Goal: Task Accomplishment & Management: Use online tool/utility

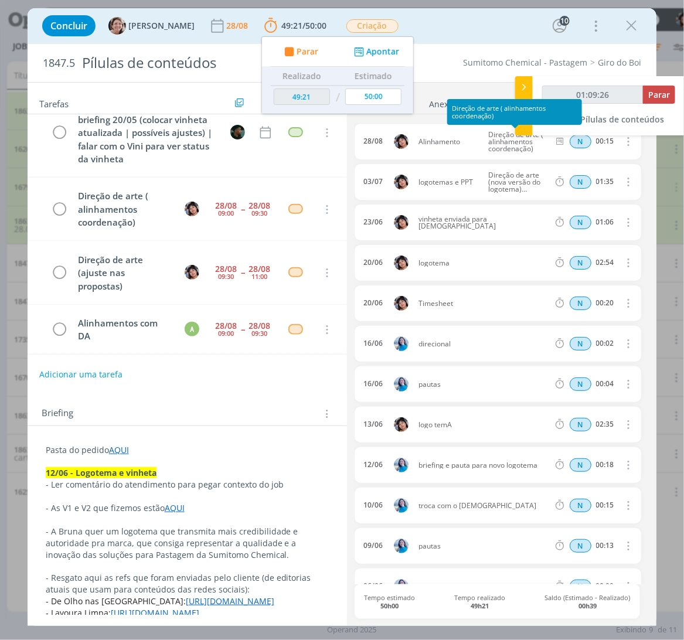
scroll to position [298, 0]
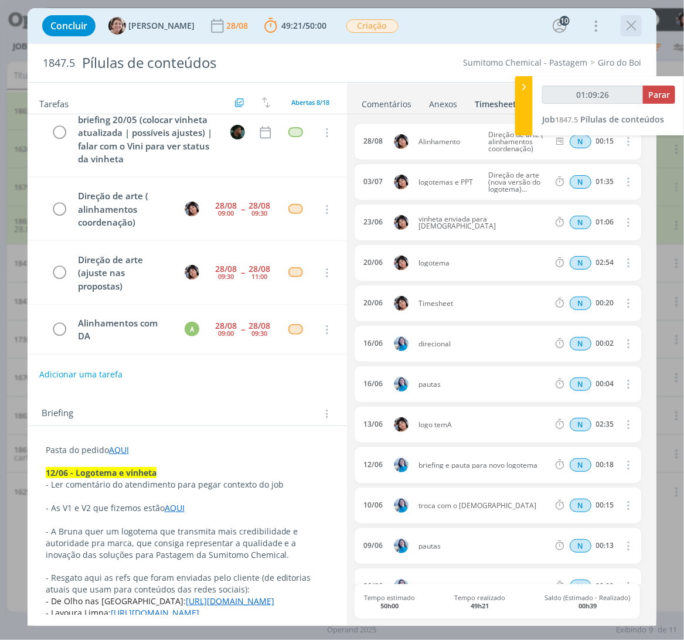
click at [635, 26] on icon "dialog" at bounding box center [632, 26] width 18 height 18
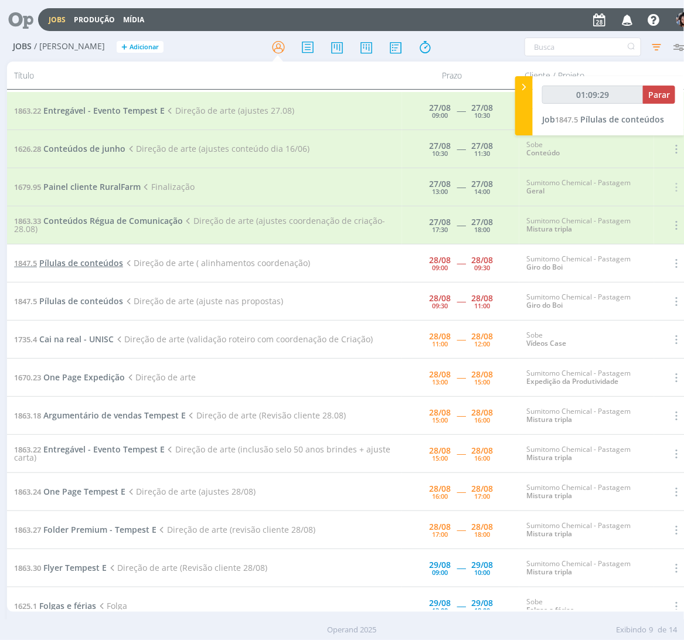
click at [97, 268] on span "Pílulas de conteúdos" at bounding box center [81, 262] width 84 height 11
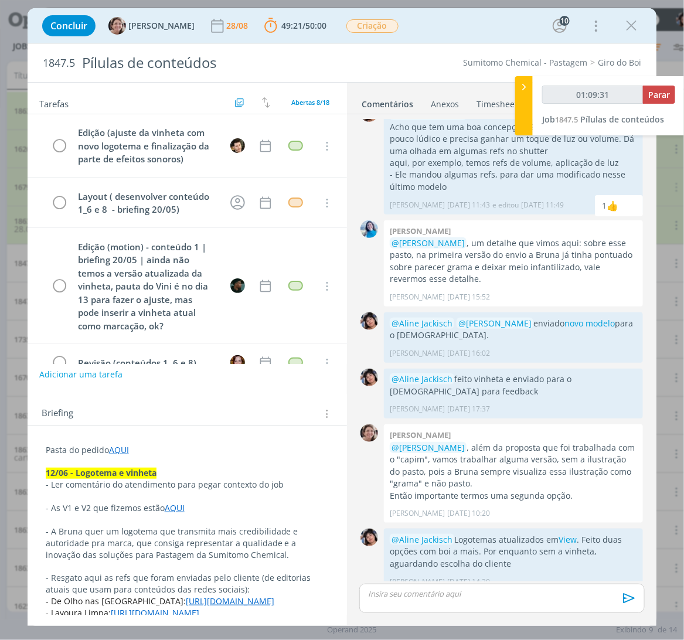
scroll to position [296, 0]
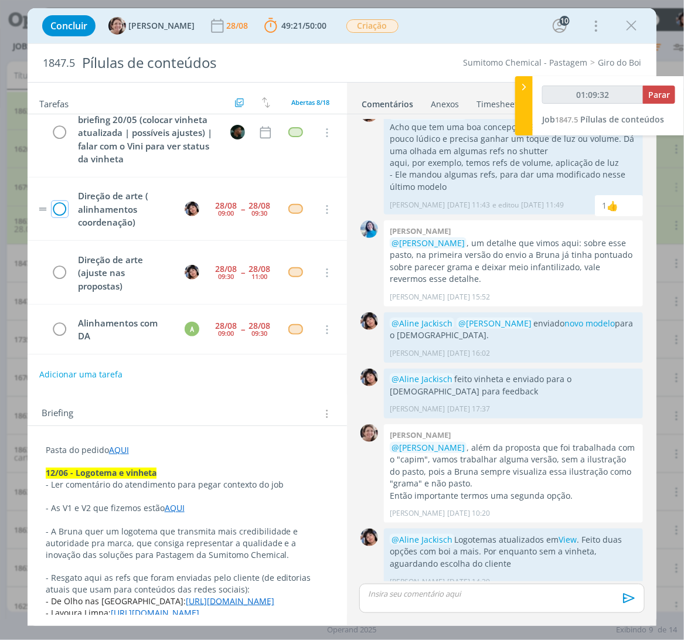
click at [53, 206] on icon "dialog" at bounding box center [60, 210] width 16 height 18
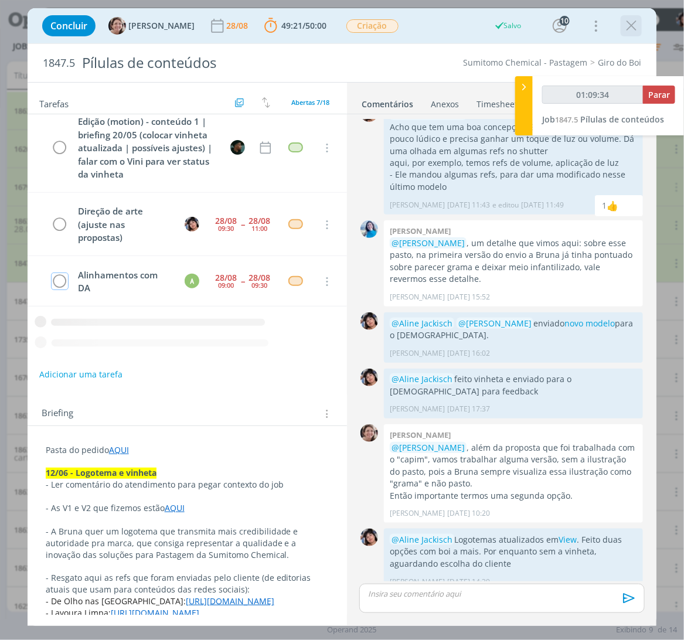
scroll to position [235, 0]
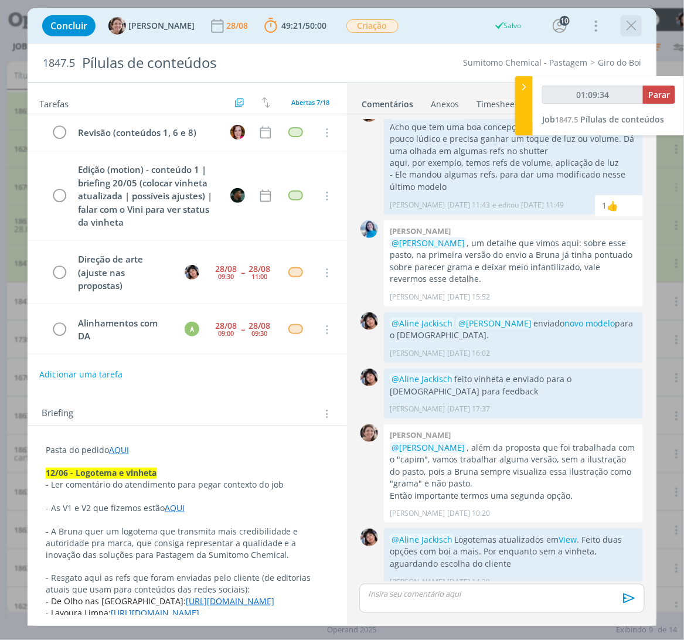
click at [627, 21] on icon "dialog" at bounding box center [632, 26] width 18 height 18
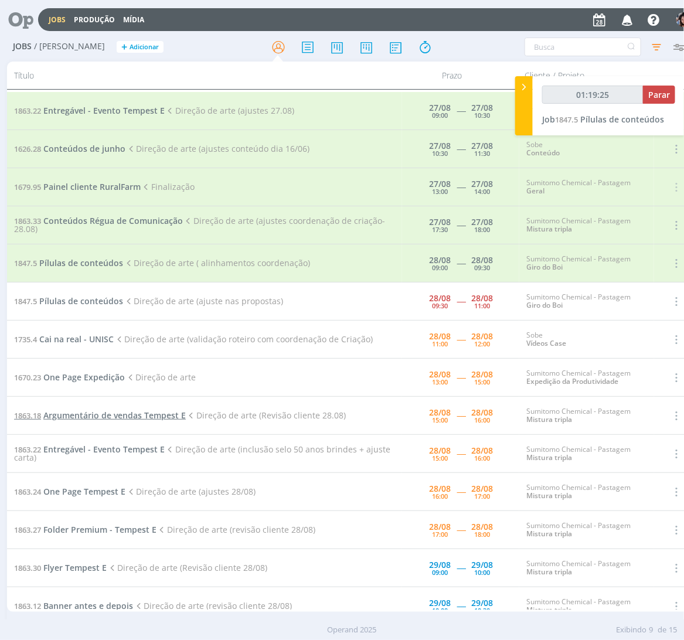
click at [138, 412] on span "Argumentário de vendas Tempest E" at bounding box center [114, 415] width 142 height 11
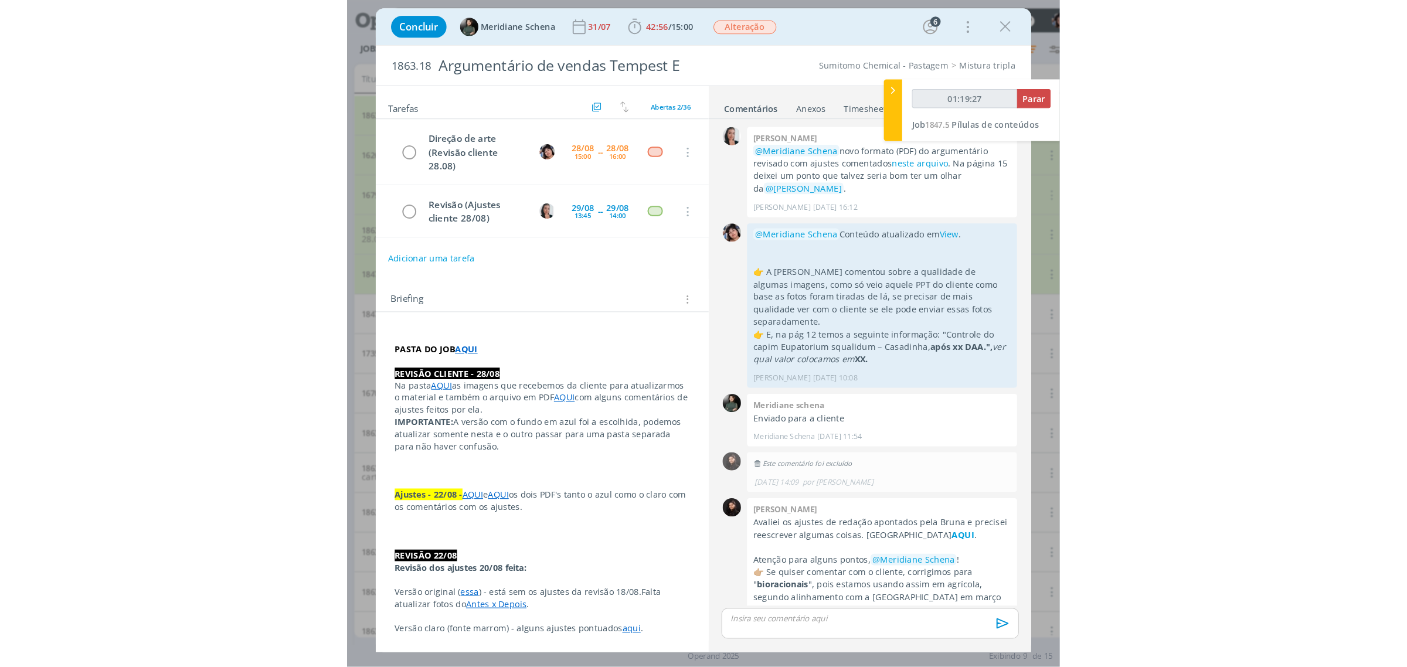
scroll to position [1045, 0]
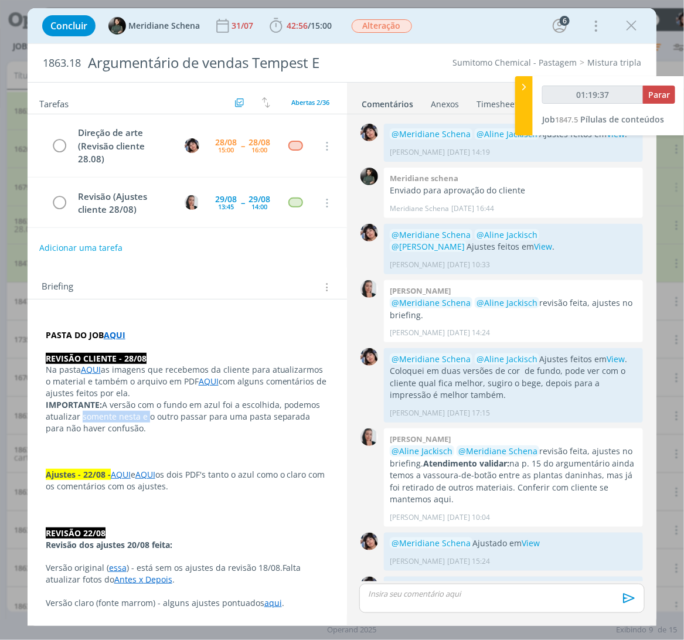
drag, startPoint x: 80, startPoint y: 409, endPoint x: 148, endPoint y: 408, distance: 68.0
click at [148, 408] on p "IMPORTANTE: A versão com o fundo em azul foi a escolhida, podemos atualizar som…" at bounding box center [188, 416] width 284 height 35
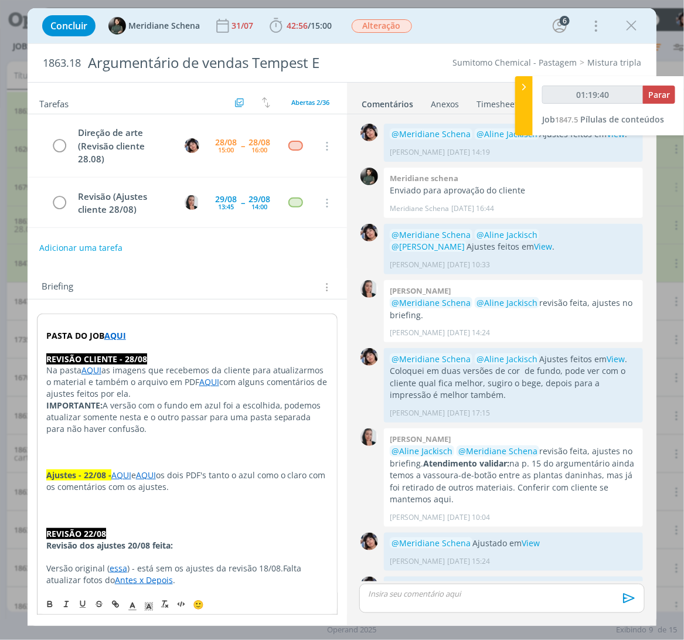
click at [212, 376] on link "AQUI" at bounding box center [209, 381] width 20 height 11
click at [210, 397] on link "[URL][DOMAIN_NAME]" at bounding box center [174, 404] width 89 height 15
click at [625, 30] on icon "dialog" at bounding box center [632, 26] width 18 height 18
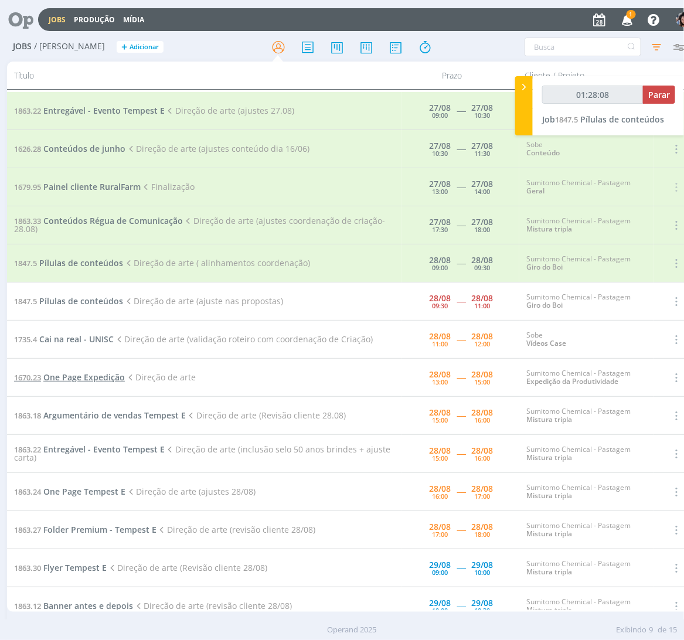
click at [100, 376] on span "One Page Expedição" at bounding box center [84, 377] width 82 height 11
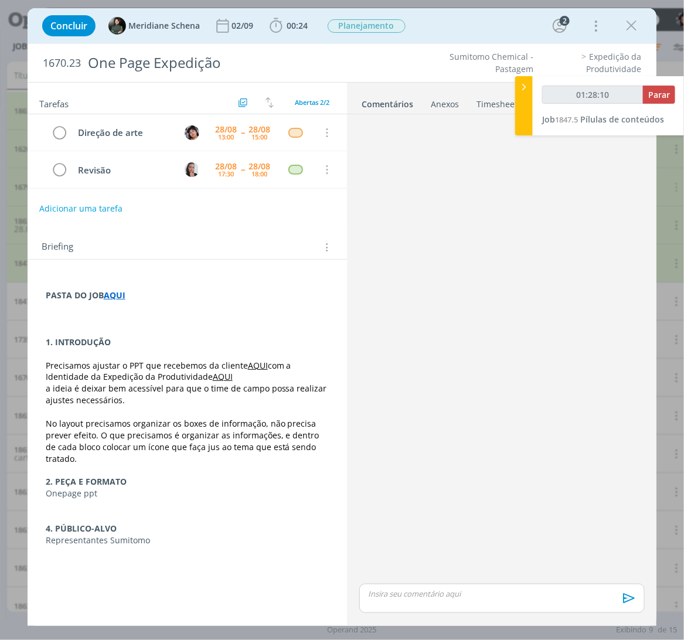
click at [213, 381] on link "AQUI" at bounding box center [223, 376] width 20 height 11
click at [206, 397] on link "[URL][DOMAIN_NAME]" at bounding box center [161, 399] width 89 height 15
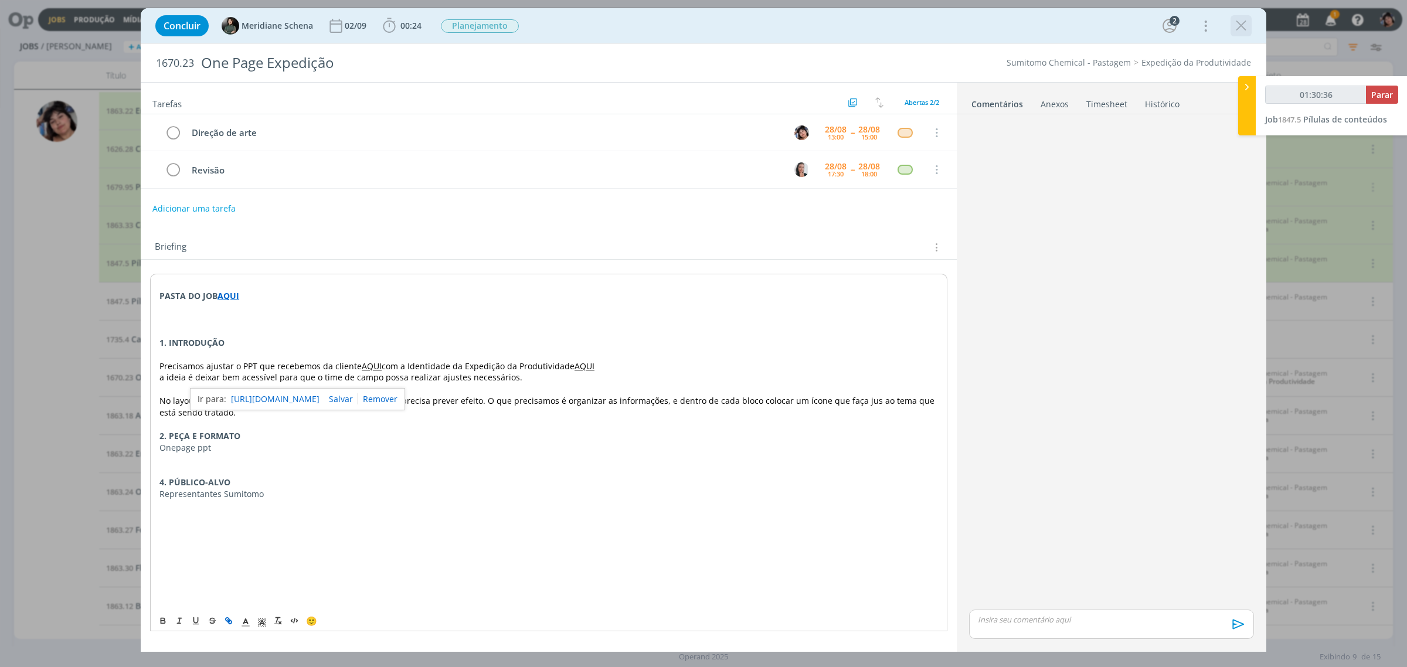
drag, startPoint x: 1239, startPoint y: 28, endPoint x: 1106, endPoint y: 72, distance: 139.6
click at [684, 28] on icon "dialog" at bounding box center [1242, 26] width 18 height 18
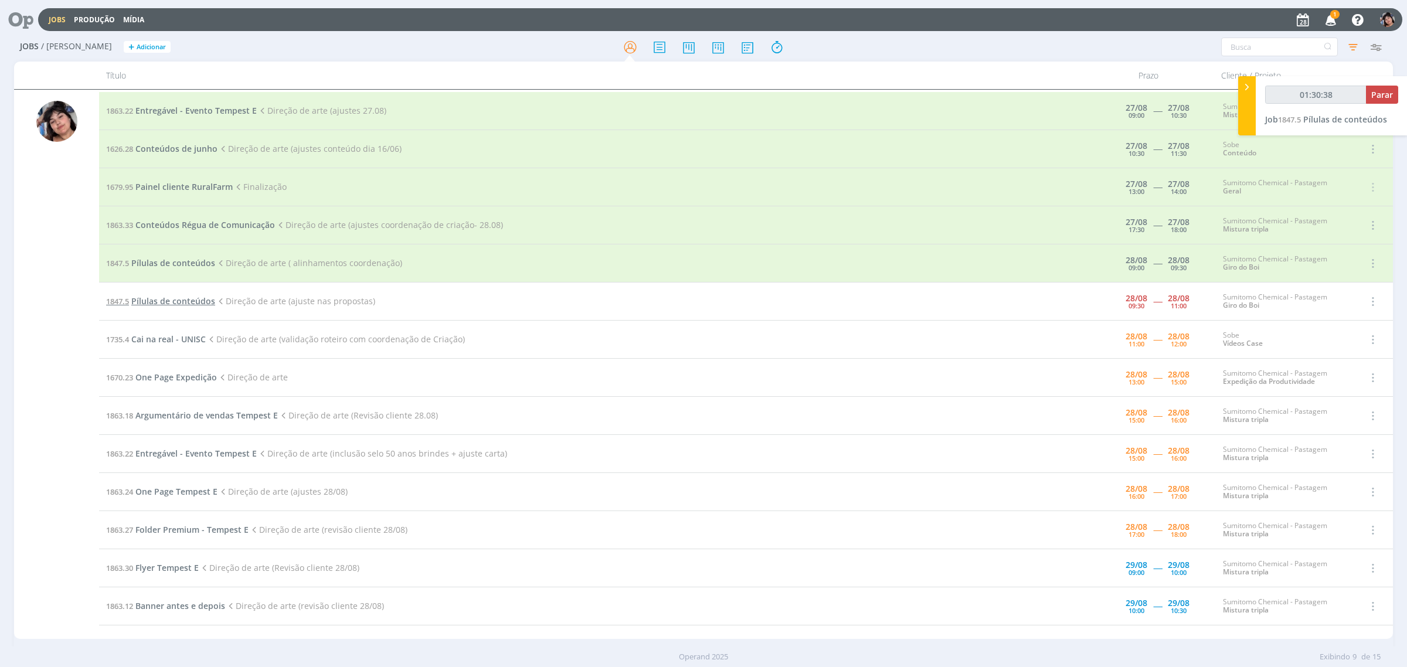
click at [198, 297] on span "Pílulas de conteúdos" at bounding box center [173, 301] width 84 height 11
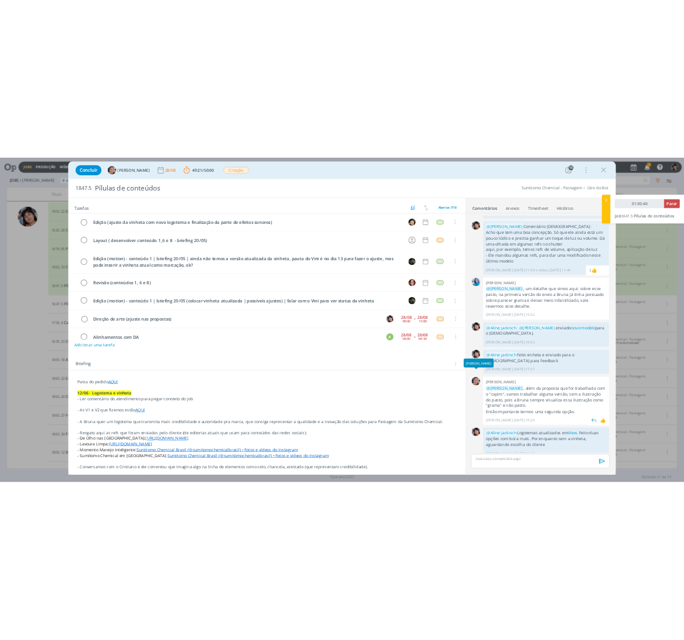
scroll to position [26, 0]
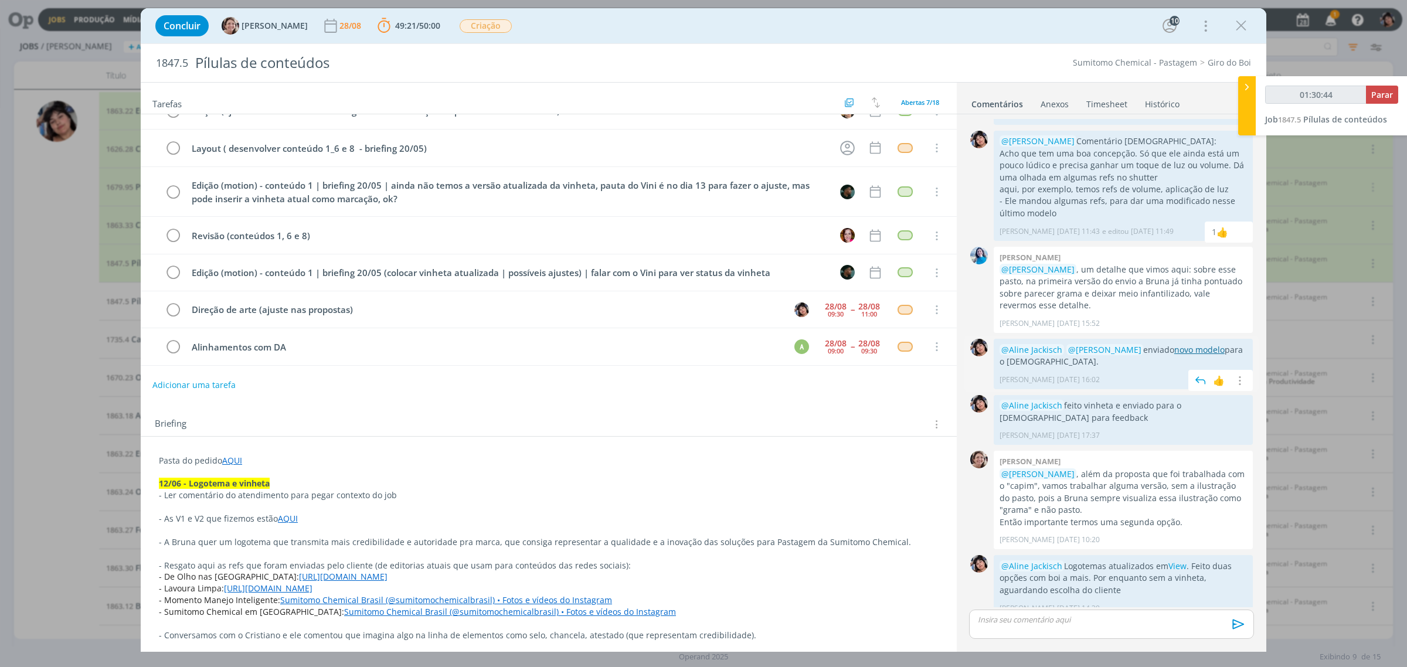
click at [684, 344] on link "novo modelo" at bounding box center [1199, 349] width 50 height 11
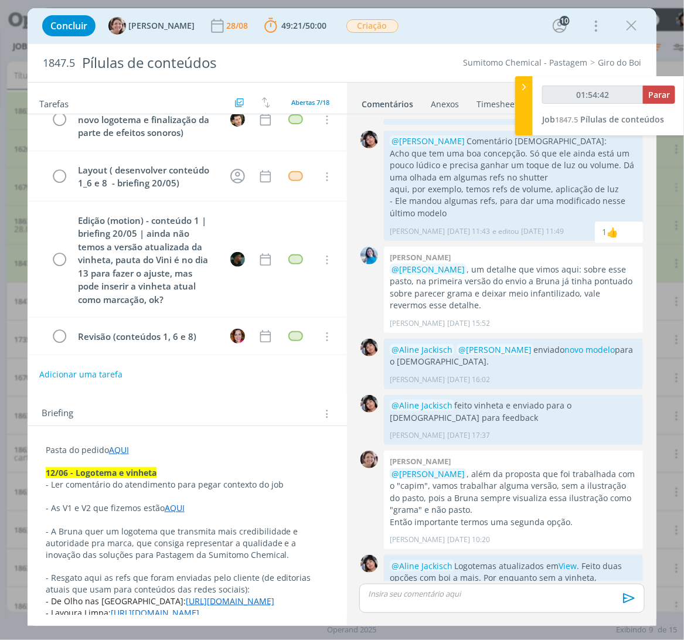
type input "01:54:43"
click at [458, 597] on p "dialog" at bounding box center [502, 594] width 266 height 11
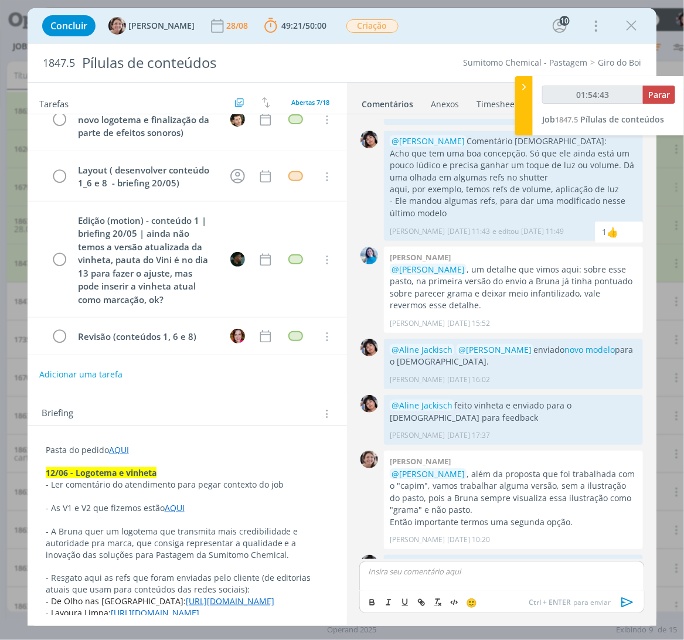
scroll to position [1452, 0]
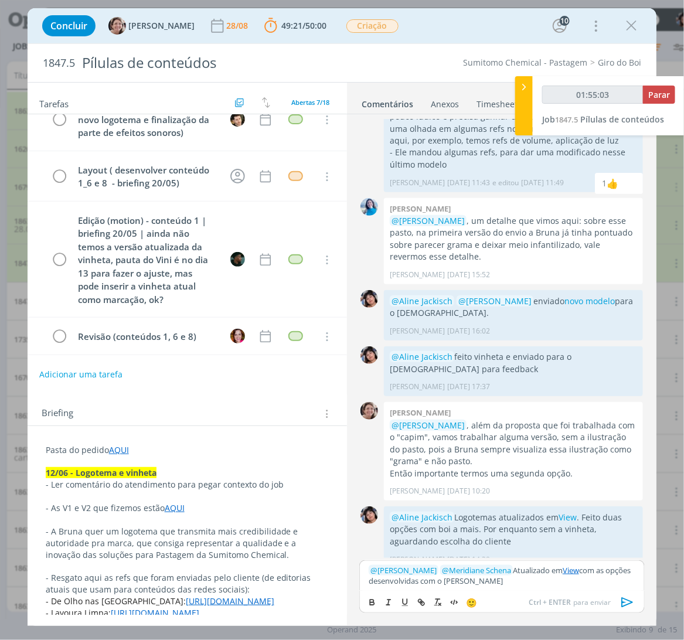
click at [627, 605] on icon "dialog" at bounding box center [628, 602] width 12 height 10
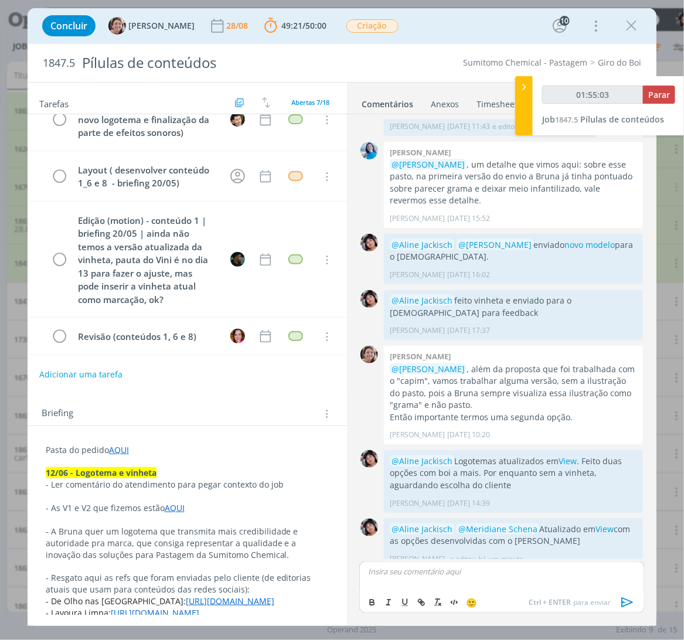
type input "01:55:04"
click at [648, 98] on button "Parar" at bounding box center [659, 95] width 32 height 18
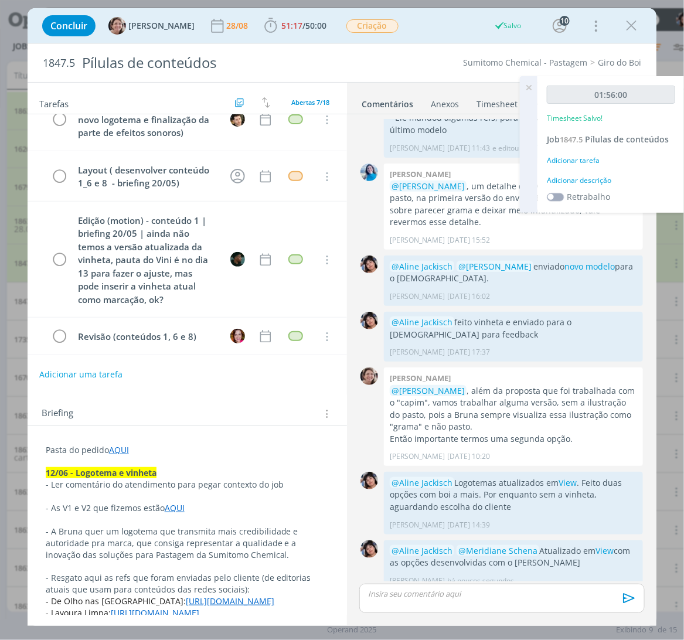
click at [600, 155] on div "Adicionar tarefa" at bounding box center [611, 160] width 128 height 11
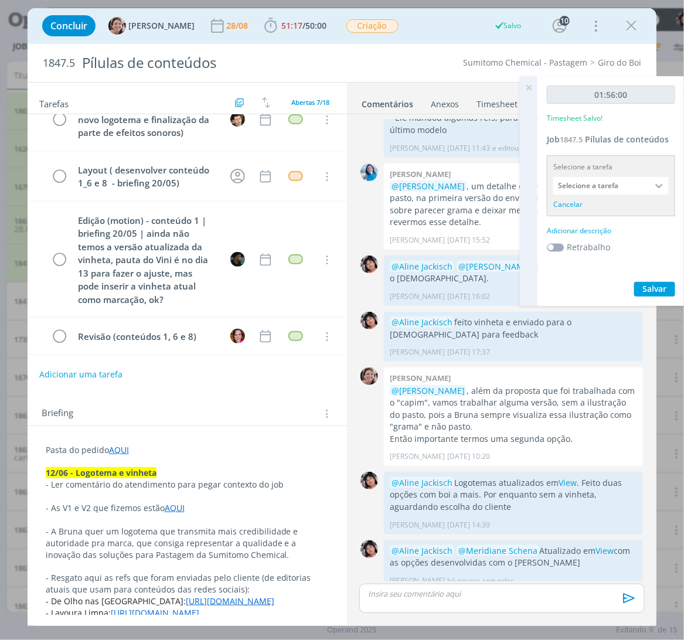
click at [599, 178] on input "Selecione a tarefa" at bounding box center [612, 186] width 116 height 18
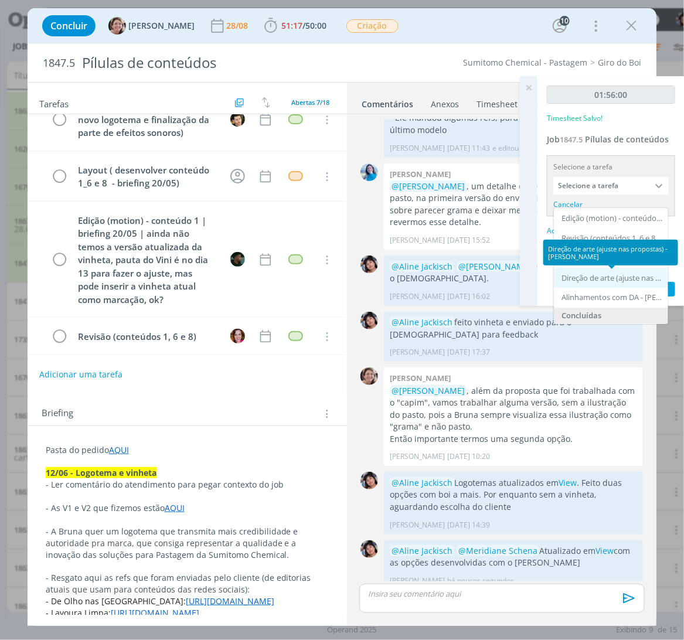
scroll to position [72, 0]
click at [613, 280] on div "Direção de arte (ajuste nas propostas) - [PERSON_NAME]" at bounding box center [612, 277] width 101 height 9
type input "Direção de arte (ajuste nas propostas)"
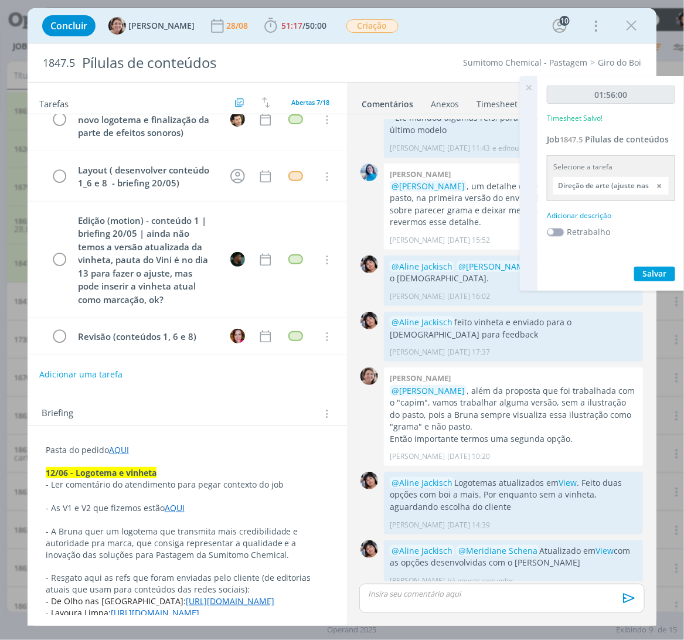
click at [589, 222] on div "01:56:00 Timesheet Salvo! Job 1847.5 Pílulas de conteúdos Selecione a tarefa Di…" at bounding box center [611, 183] width 147 height 215
click at [589, 213] on div "Adicionar descrição" at bounding box center [611, 216] width 128 height 11
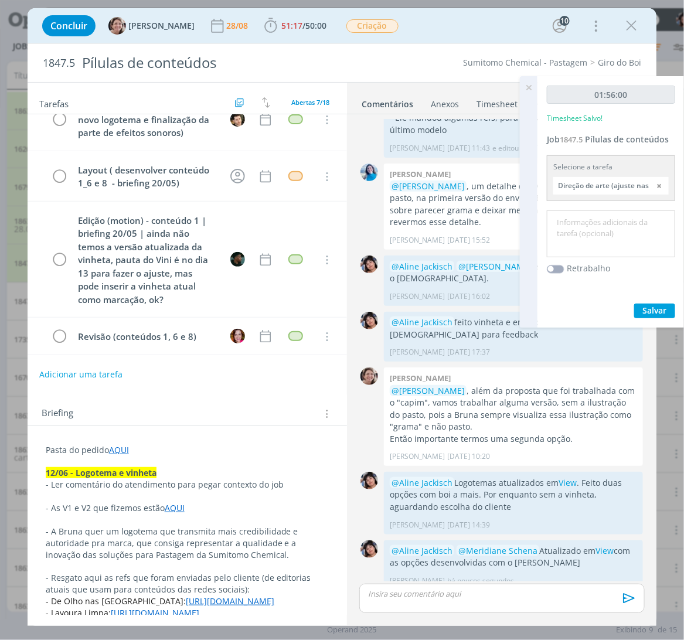
click at [599, 241] on textarea at bounding box center [611, 234] width 123 height 42
type textarea "Novo logo tema"
click at [656, 311] on span "Salvar" at bounding box center [655, 310] width 24 height 11
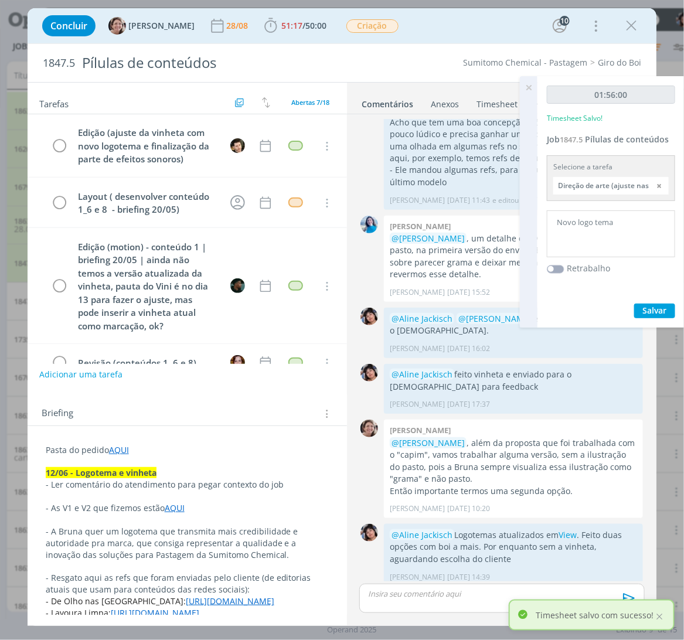
scroll to position [1485, 0]
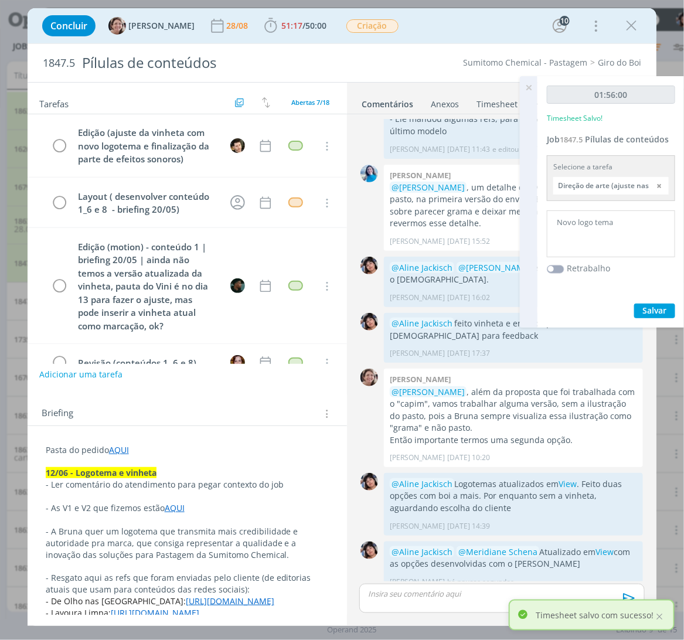
drag, startPoint x: 522, startPoint y: 86, endPoint x: 528, endPoint y: 81, distance: 7.5
click at [523, 83] on icon at bounding box center [528, 87] width 21 height 23
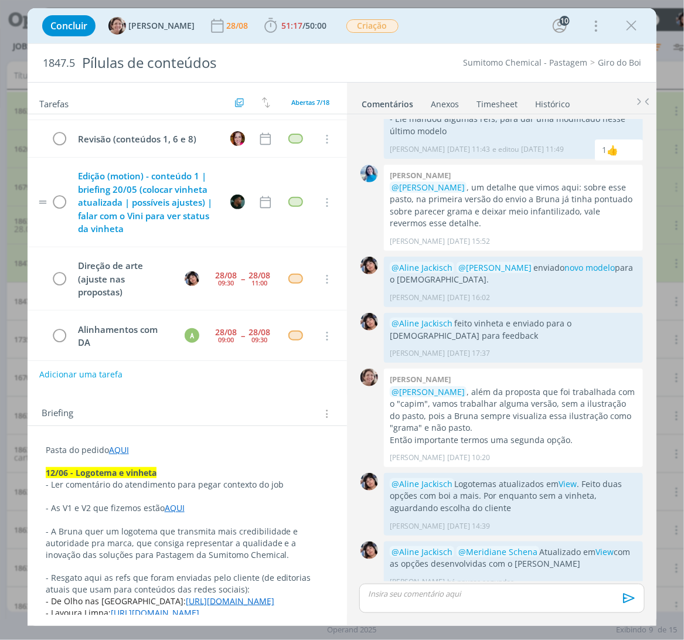
scroll to position [233, 0]
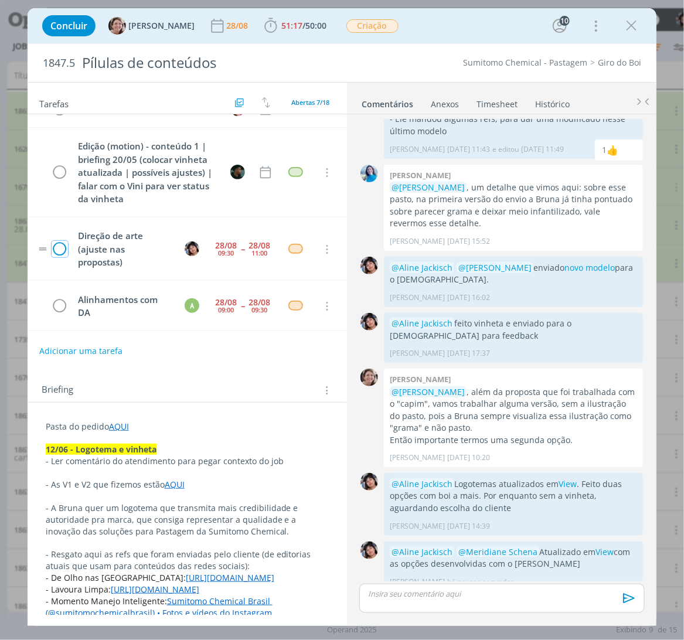
click at [55, 253] on icon "dialog" at bounding box center [60, 250] width 16 height 18
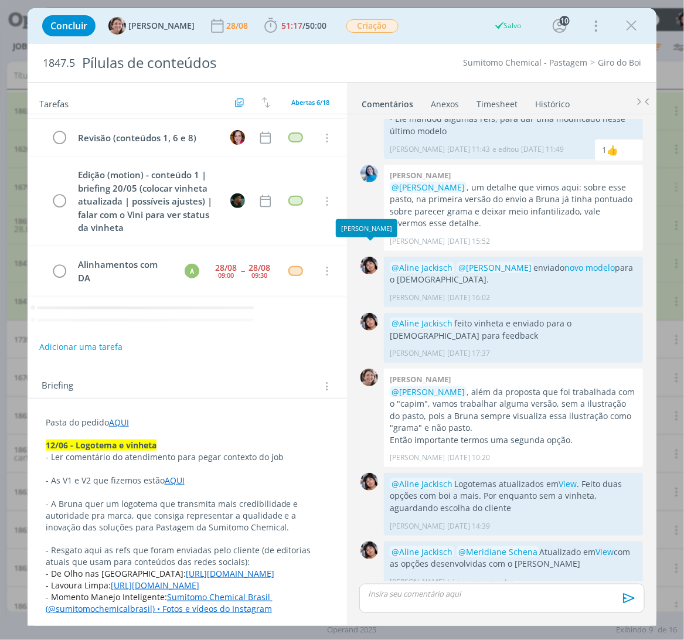
scroll to position [170, 0]
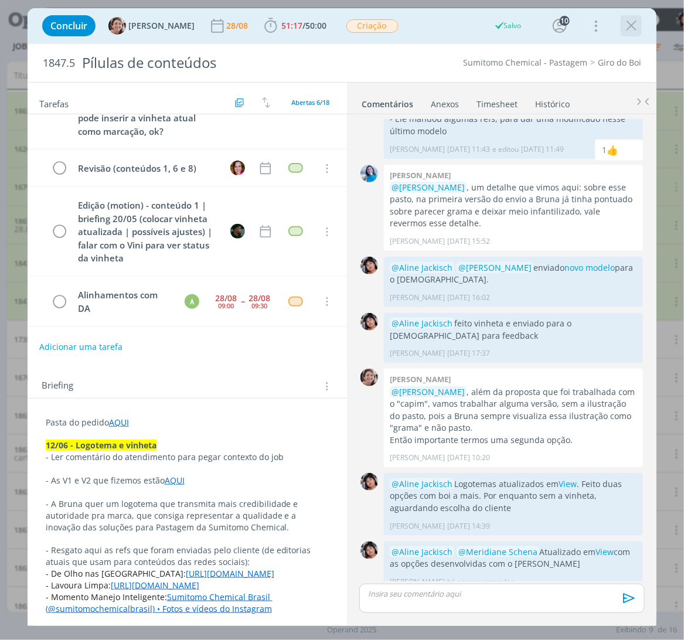
click at [640, 33] on button "dialog" at bounding box center [632, 26] width 18 height 18
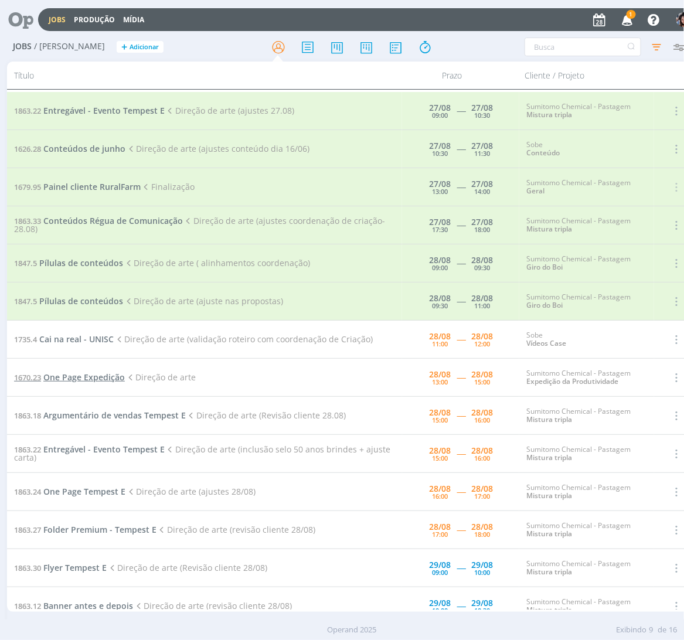
click at [101, 376] on span "One Page Expedição" at bounding box center [84, 377] width 82 height 11
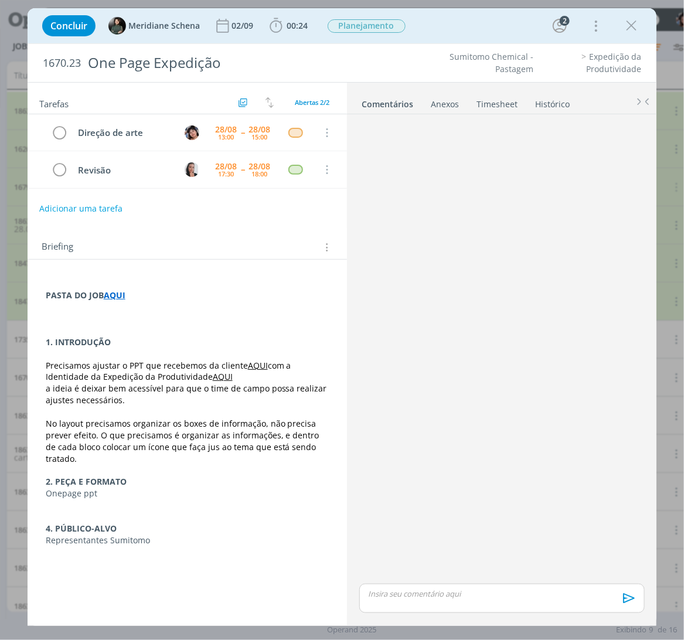
click at [259, 366] on link "AQUI" at bounding box center [258, 365] width 20 height 11
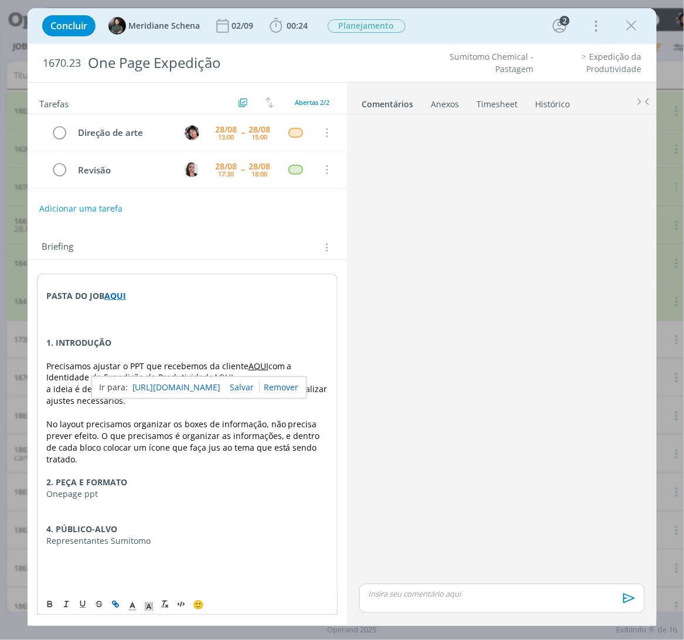
click at [221, 391] on link "[URL][DOMAIN_NAME]" at bounding box center [177, 387] width 89 height 15
click at [632, 25] on icon "dialog" at bounding box center [632, 26] width 18 height 18
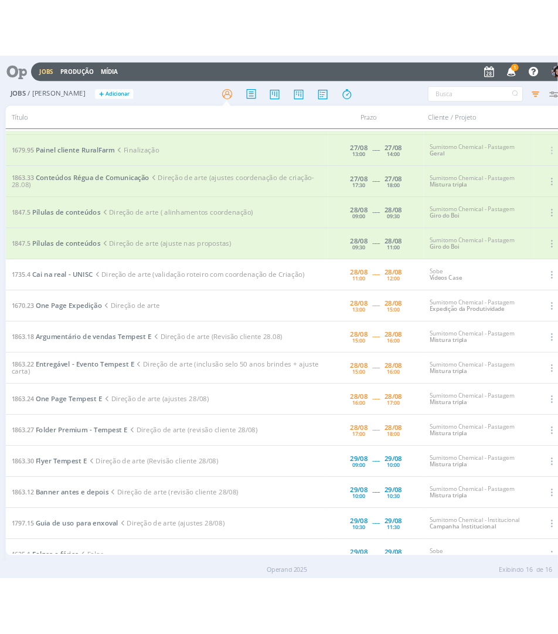
scroll to position [72, 0]
